Goal: Find specific page/section: Find specific page/section

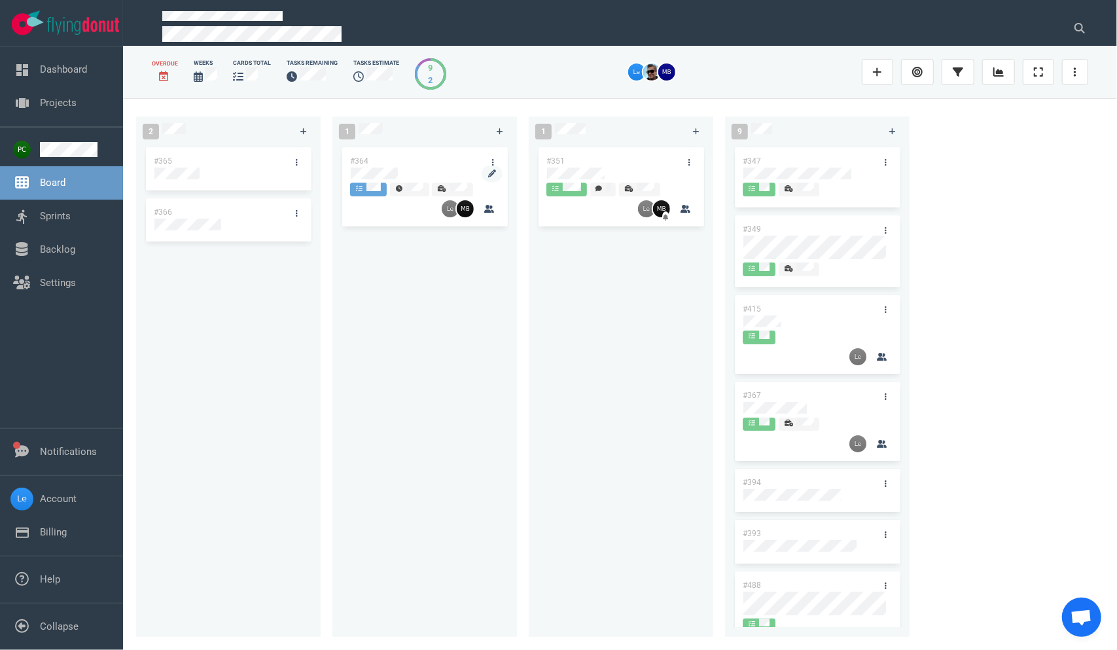
click at [368, 167] on div at bounding box center [424, 175] width 149 height 16
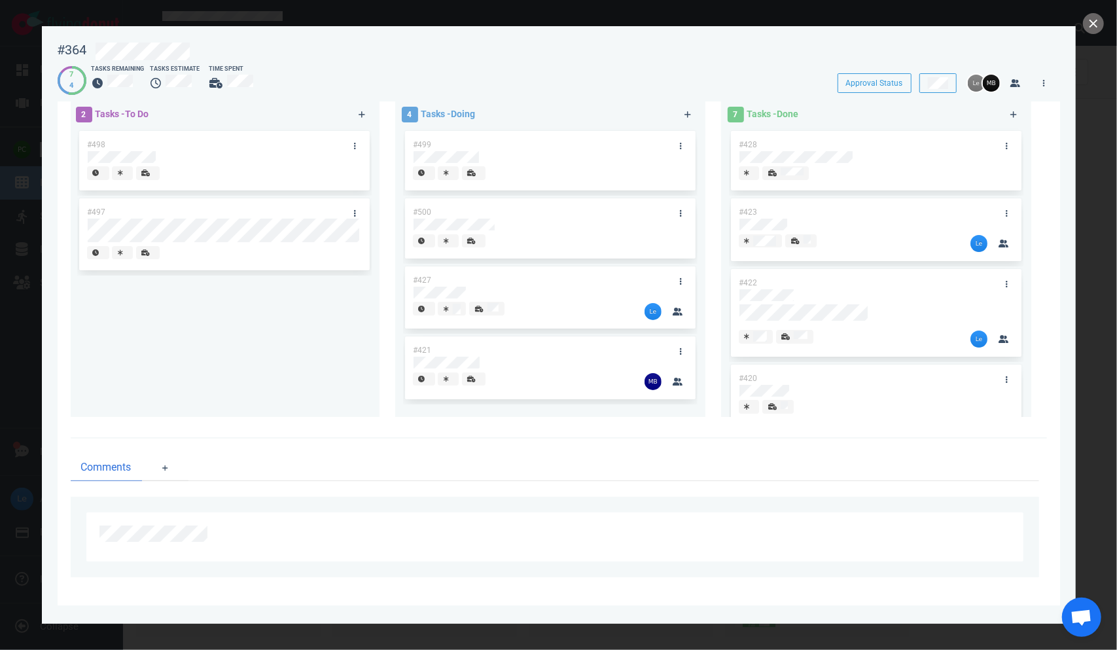
scroll to position [56, 0]
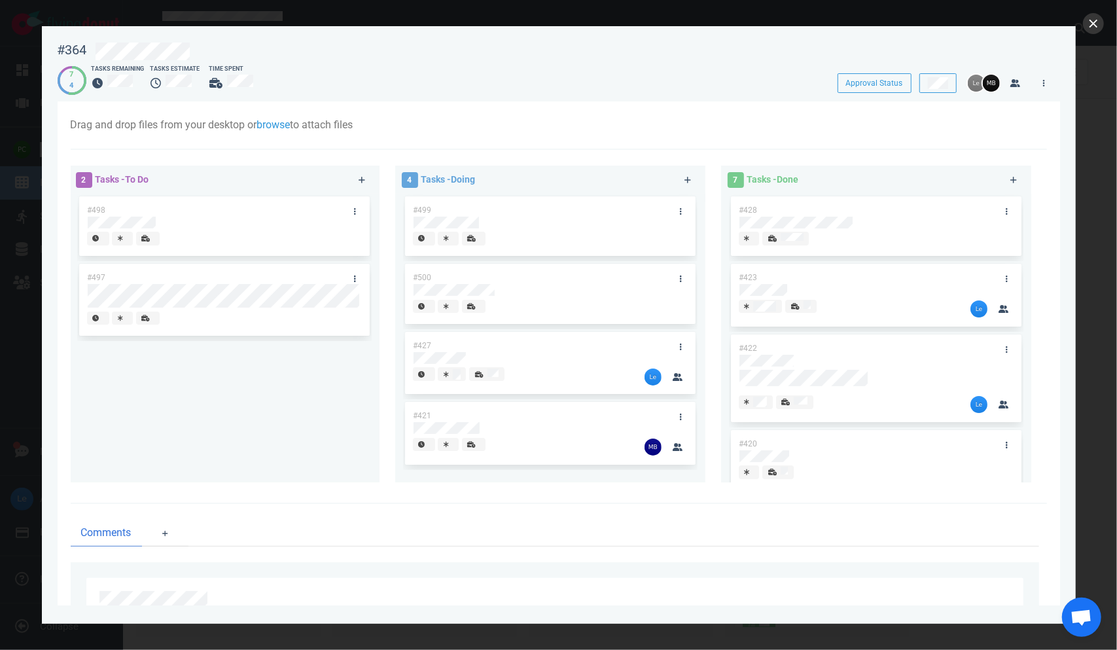
drag, startPoint x: 1099, startPoint y: 9, endPoint x: 1088, endPoint y: 24, distance: 18.7
click at [1098, 9] on div at bounding box center [558, 325] width 1117 height 650
click at [1087, 24] on button "close" at bounding box center [1093, 23] width 21 height 21
